Goal: Information Seeking & Learning: Get advice/opinions

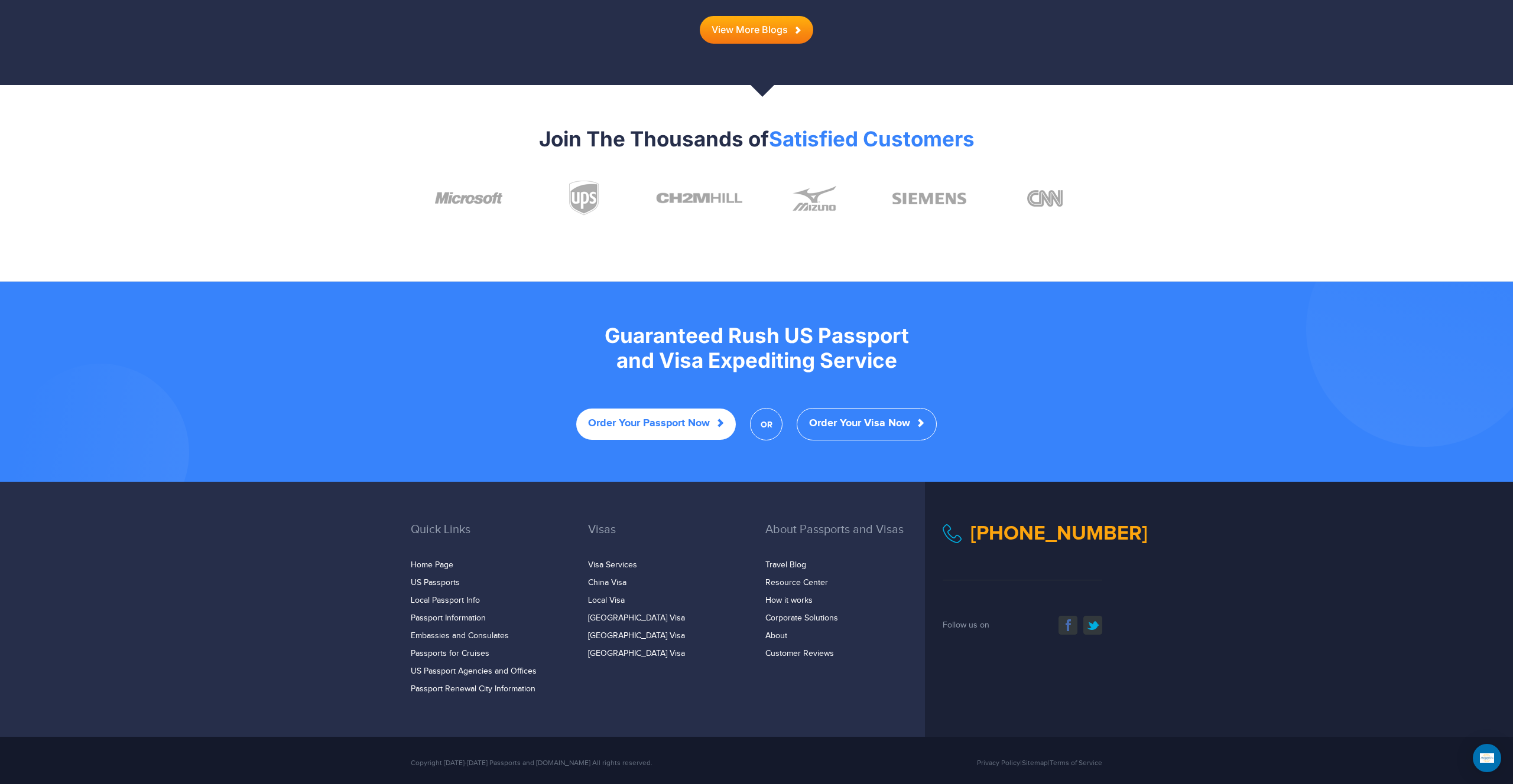
scroll to position [2148, 0]
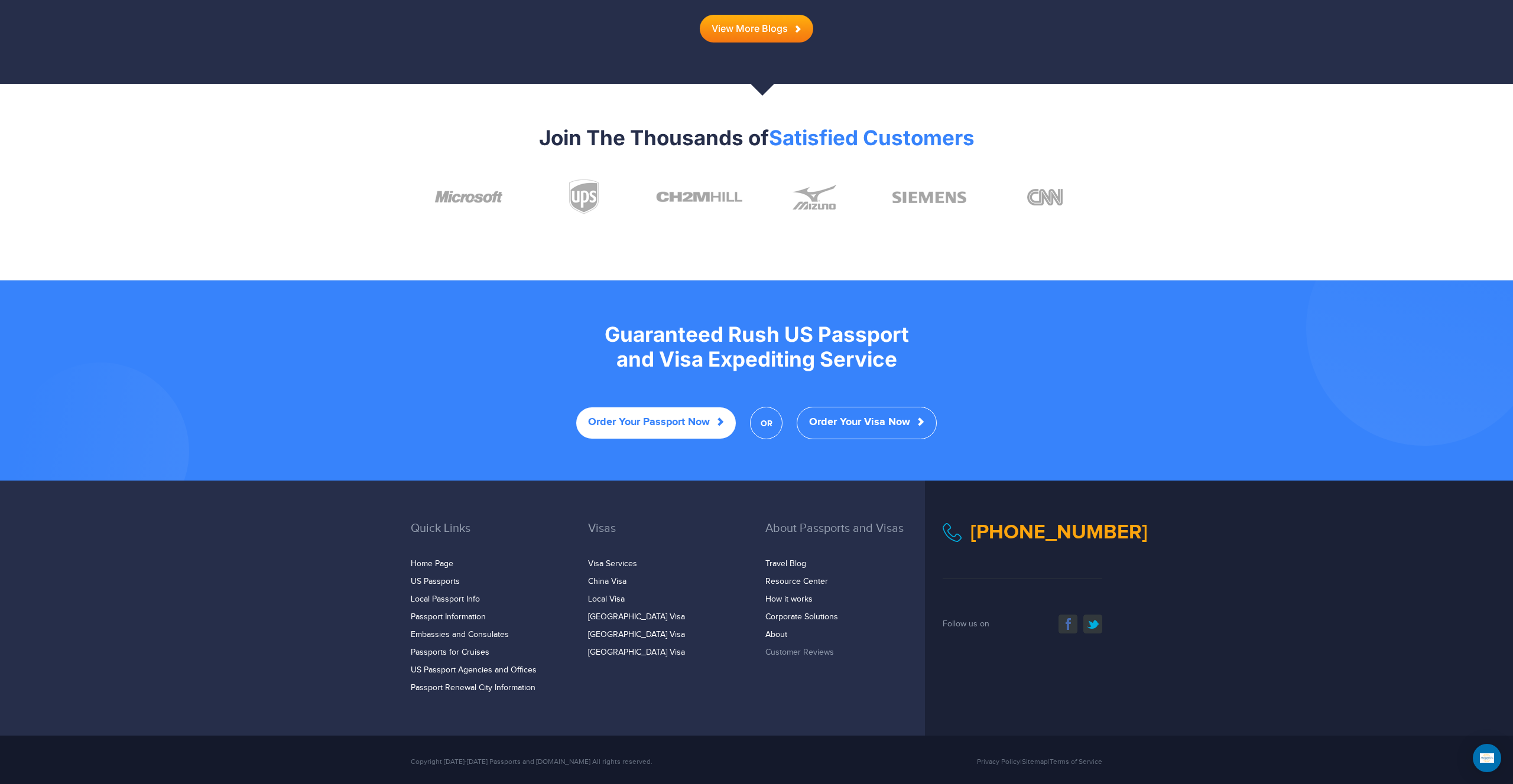
click at [818, 648] on link "Customer Reviews" at bounding box center [799, 652] width 68 height 9
